Goal: Task Accomplishment & Management: Manage account settings

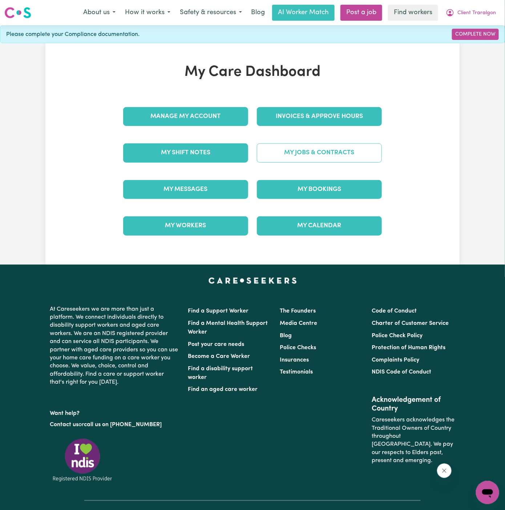
click at [335, 148] on link "My Jobs & Contracts" at bounding box center [319, 153] width 125 height 19
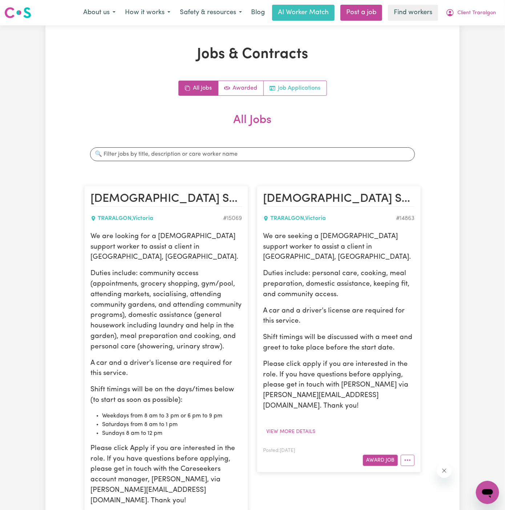
click at [303, 91] on link "Job Applications" at bounding box center [295, 88] width 63 height 15
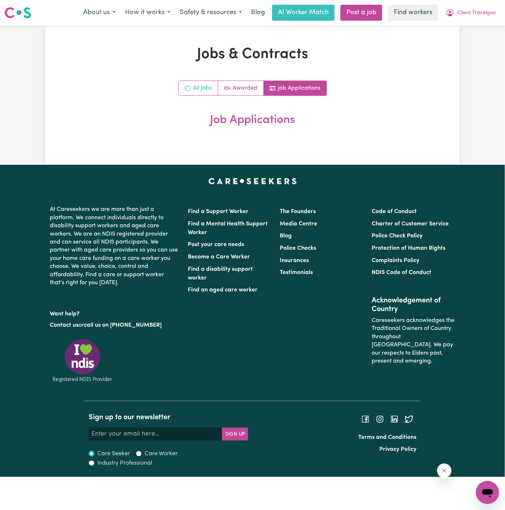
click at [192, 87] on link "All Jobs" at bounding box center [199, 88] width 40 height 15
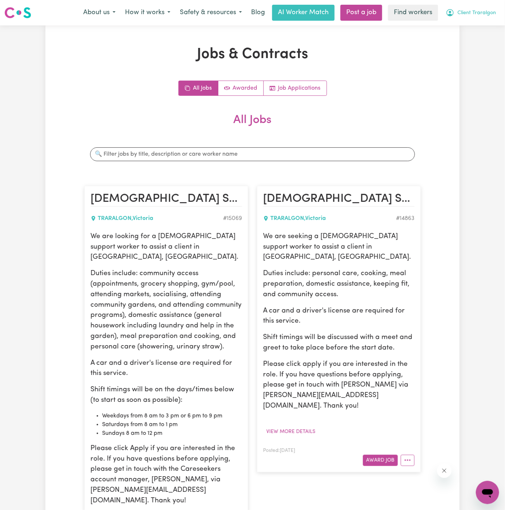
click at [477, 10] on span "Client Traralgon" at bounding box center [476, 13] width 39 height 8
click at [475, 45] on link "Logout" at bounding box center [471, 42] width 57 height 14
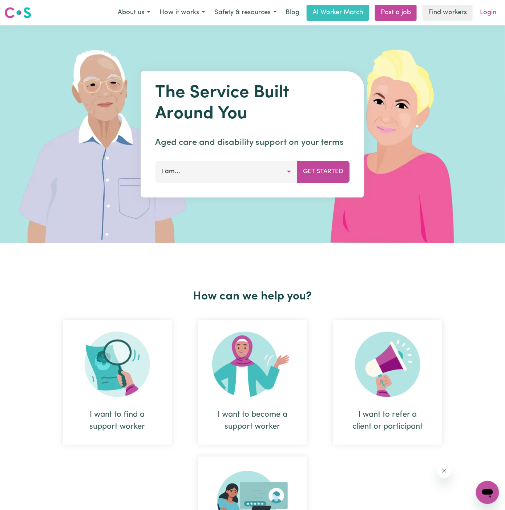
click at [485, 13] on link "Login" at bounding box center [488, 13] width 25 height 16
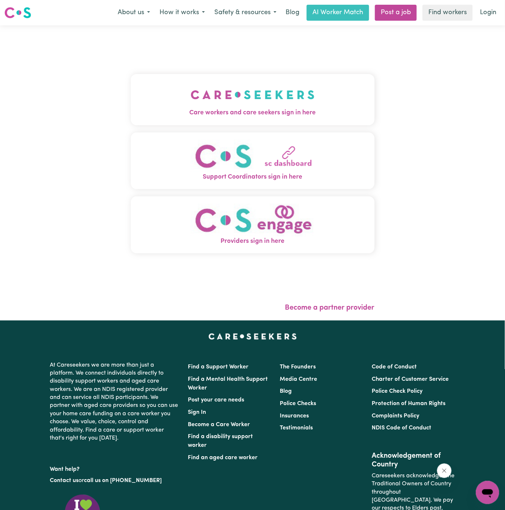
click at [208, 98] on img "Care workers and care seekers sign in here" at bounding box center [253, 94] width 124 height 27
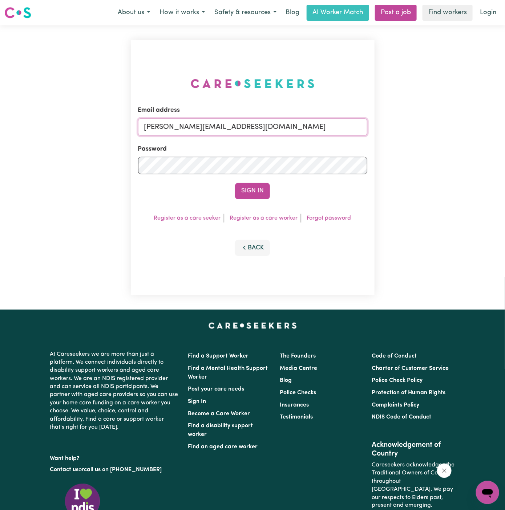
click at [277, 127] on input "[PERSON_NAME][EMAIL_ADDRESS][DOMAIN_NAME]" at bounding box center [252, 126] width 229 height 17
drag, startPoint x: 181, startPoint y: 125, endPoint x: 447, endPoint y: 128, distance: 266.0
click at [447, 128] on div "Email address [EMAIL_ADDRESS][DOMAIN_NAME] Password Sign In Register as a care …" at bounding box center [252, 167] width 505 height 284
type input "[EMAIL_ADDRESS][DOMAIN_NAME]"
click at [235, 183] on button "Sign In" at bounding box center [252, 191] width 35 height 16
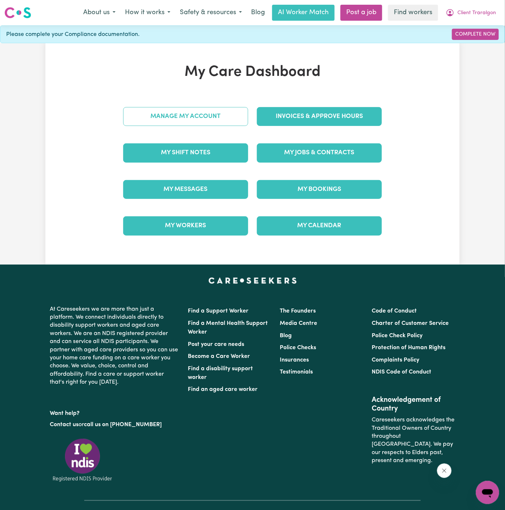
click at [216, 119] on link "Manage My Account" at bounding box center [185, 116] width 125 height 19
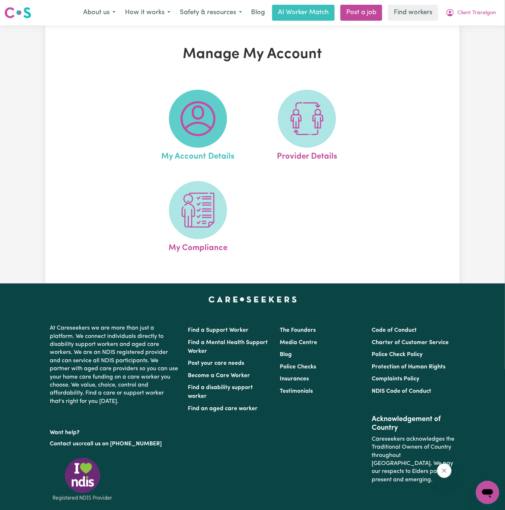
click at [206, 119] on img at bounding box center [198, 118] width 35 height 35
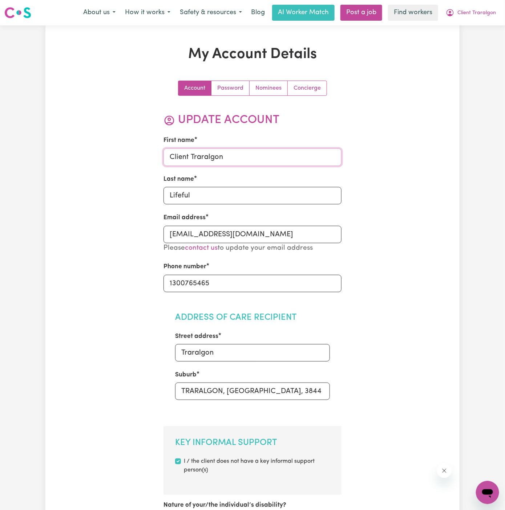
click at [240, 163] on input "Client Traralgon" at bounding box center [252, 157] width 178 height 17
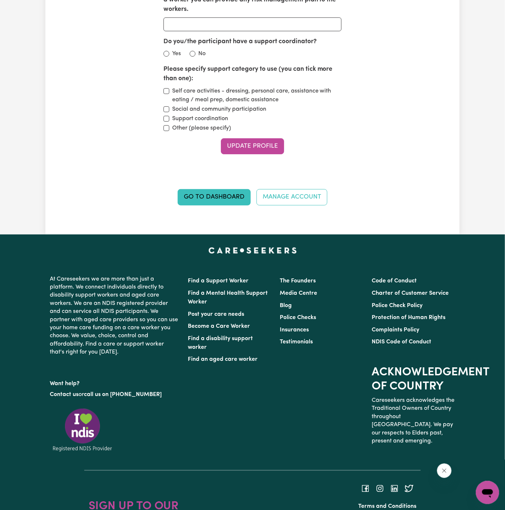
scroll to position [1019, 0]
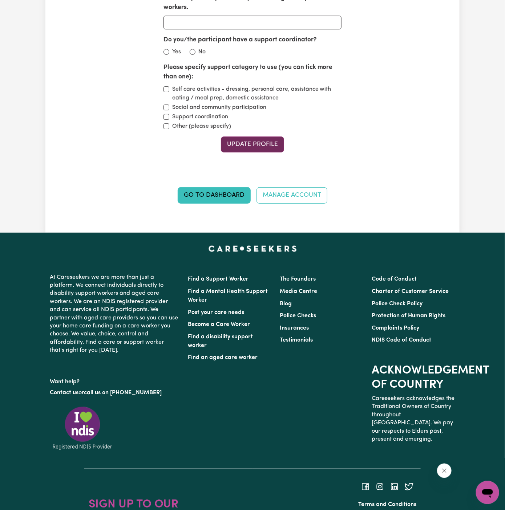
type input "Mark"
click at [267, 137] on button "Update Profile" at bounding box center [252, 145] width 63 height 16
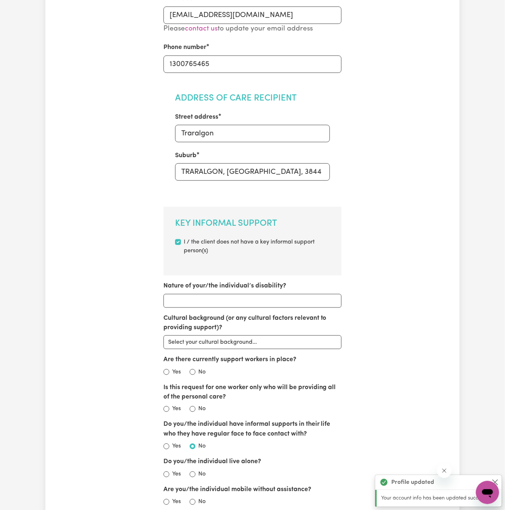
scroll to position [0, 0]
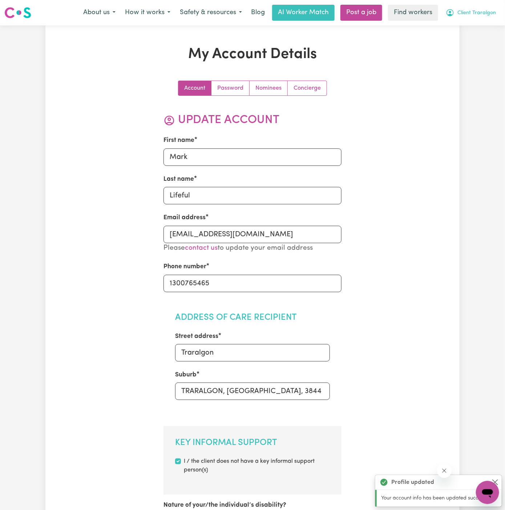
click at [478, 15] on span "Client Traralgon" at bounding box center [476, 13] width 39 height 8
click at [478, 24] on link "My Dashboard" at bounding box center [471, 28] width 57 height 14
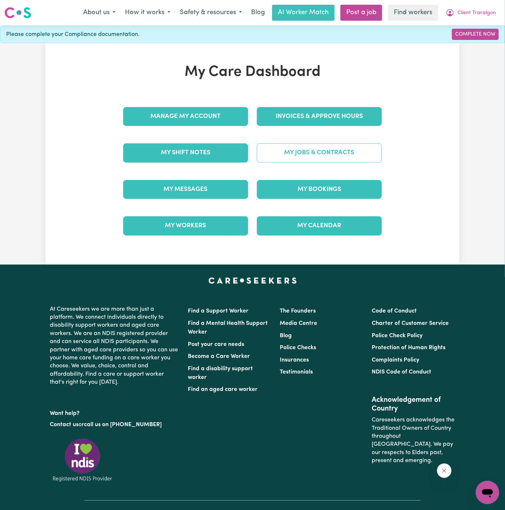
click at [303, 161] on link "My Jobs & Contracts" at bounding box center [319, 153] width 125 height 19
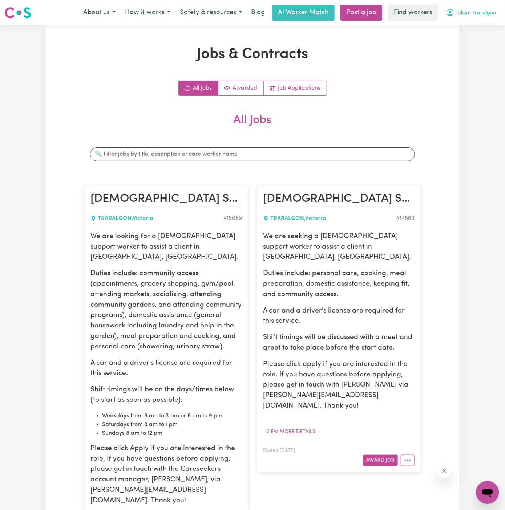
click at [469, 7] on button "Client Traralgon" at bounding box center [471, 12] width 60 height 15
click at [471, 35] on link "Logout" at bounding box center [471, 42] width 57 height 14
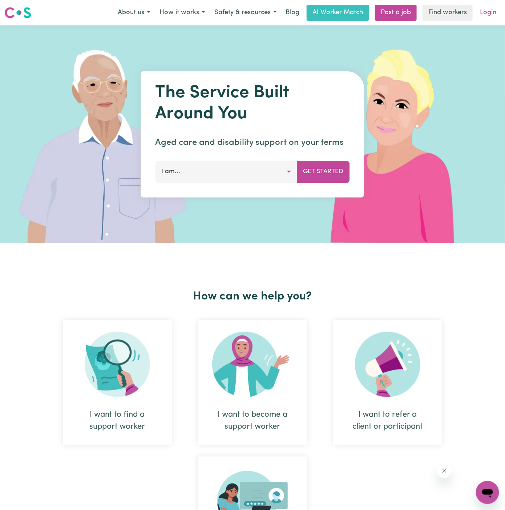
click at [494, 12] on link "Login" at bounding box center [488, 13] width 25 height 16
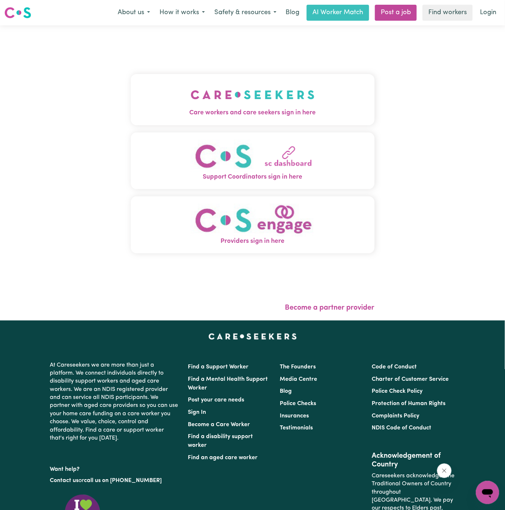
click at [251, 93] on img "Care workers and care seekers sign in here" at bounding box center [253, 94] width 124 height 27
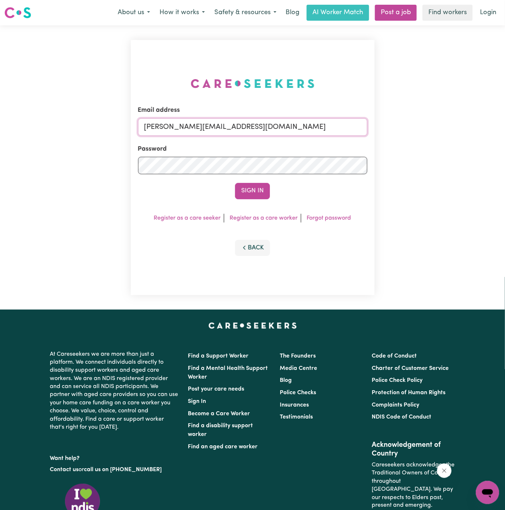
click at [283, 132] on input "[PERSON_NAME][EMAIL_ADDRESS][DOMAIN_NAME]" at bounding box center [252, 126] width 229 height 17
drag, startPoint x: 181, startPoint y: 130, endPoint x: 415, endPoint y: 133, distance: 234.4
click at [415, 133] on div "Email address [EMAIL_ADDRESS][DOMAIN_NAME] Password Sign In Register as a care …" at bounding box center [252, 167] width 505 height 284
type input "[EMAIL_ADDRESS][DOMAIN_NAME]"
click at [235, 183] on button "Sign In" at bounding box center [252, 191] width 35 height 16
